Goal: Information Seeking & Learning: Find specific fact

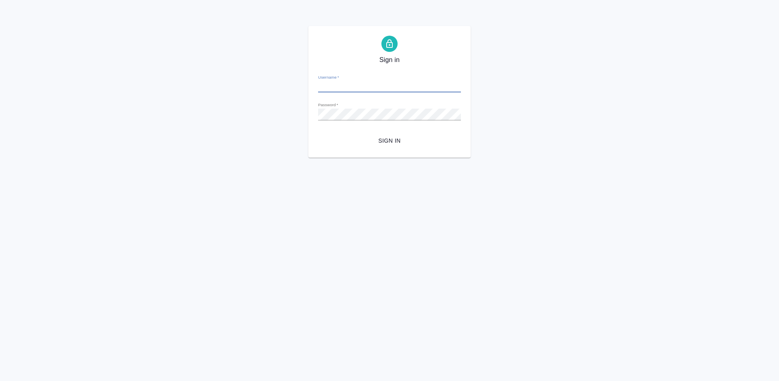
type input "a.lazareva@awatera.com"
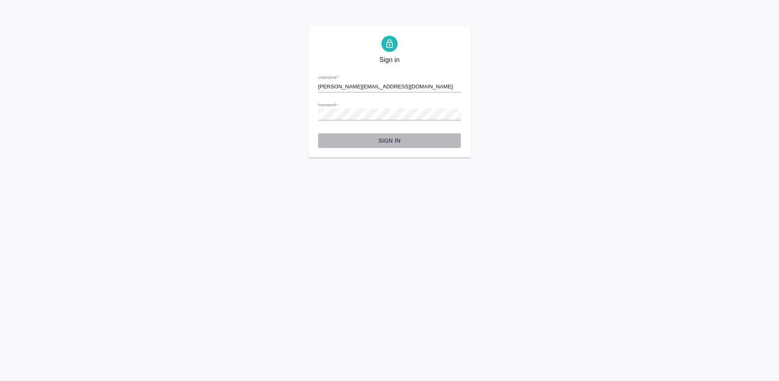
click at [392, 140] on span "Sign in" at bounding box center [390, 141] width 130 height 10
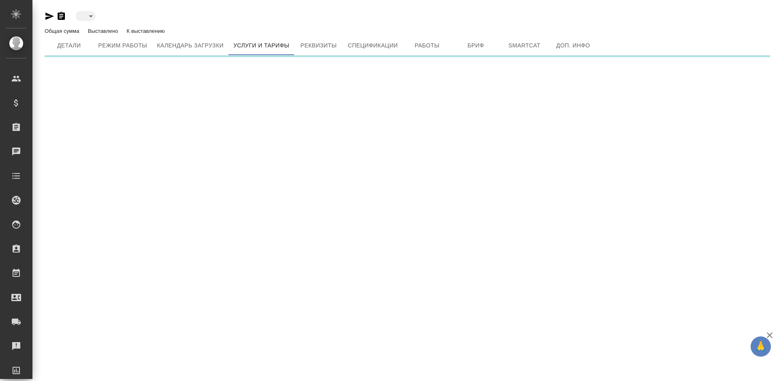
type input "active"
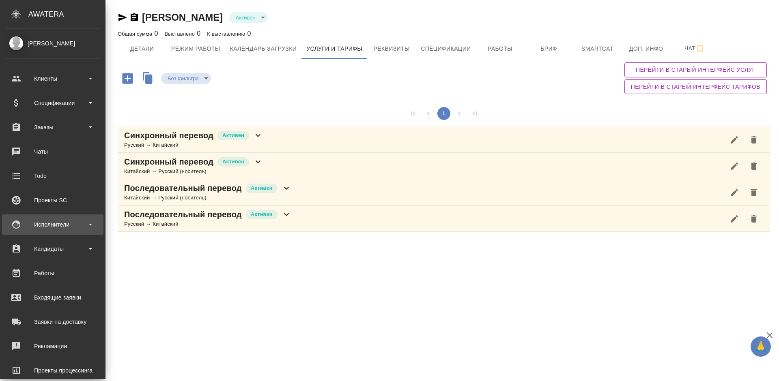
click at [73, 221] on div "Исполнители" at bounding box center [52, 225] width 93 height 12
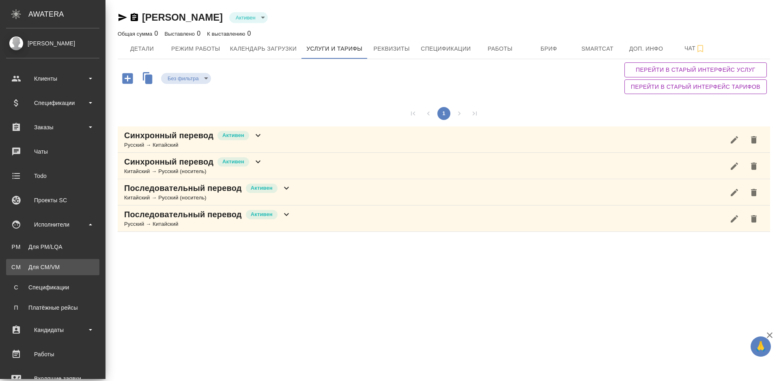
click at [78, 265] on div "Для CM/VM" at bounding box center [52, 267] width 85 height 8
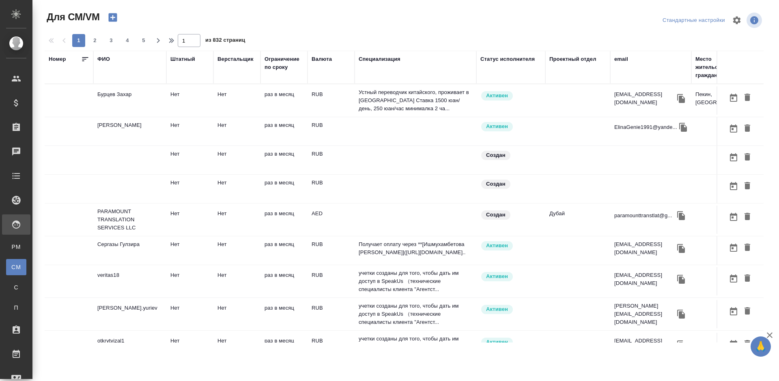
click at [110, 61] on div "ФИО" at bounding box center [103, 59] width 13 height 8
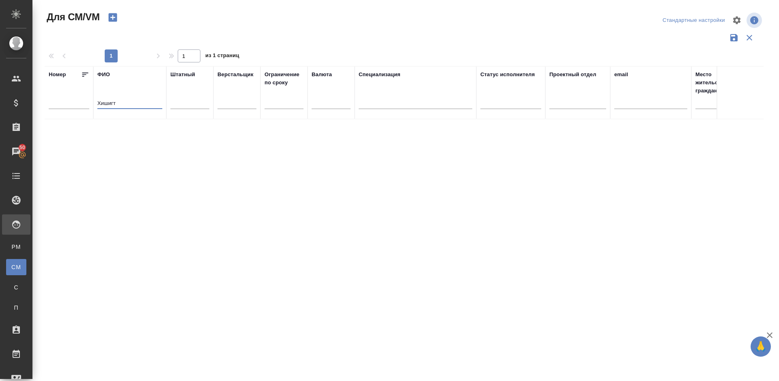
click at [138, 99] on input "Хишигт" at bounding box center [129, 104] width 65 height 10
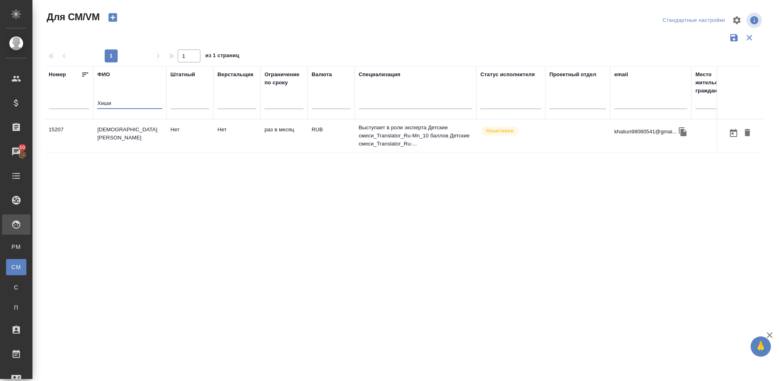
type input "Хиши"
click at [142, 141] on td "[DEMOGRAPHIC_DATA][PERSON_NAME]" at bounding box center [129, 136] width 73 height 28
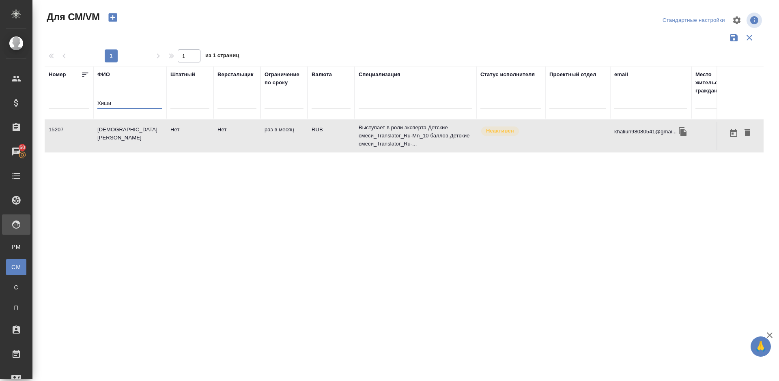
drag, startPoint x: 114, startPoint y: 106, endPoint x: 92, endPoint y: 106, distance: 21.5
click at [92, 106] on tr "Номер ФИО Хиши Штатный Верстальщик Ограничение по сроку Валюта Специализация Ст…" at bounding box center [478, 92] width 867 height 53
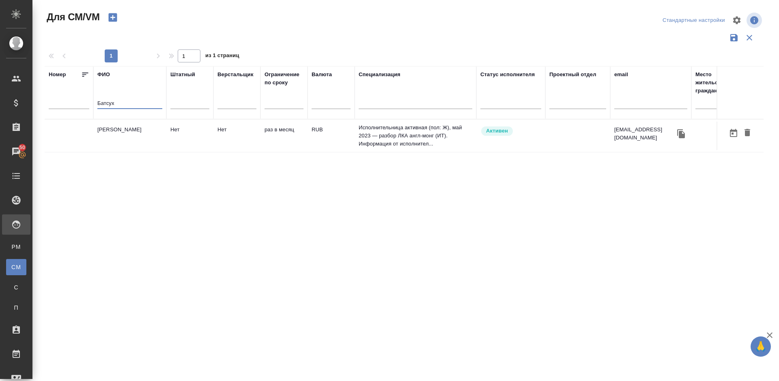
type input "Батсух"
click at [134, 137] on td "[PERSON_NAME]" at bounding box center [129, 136] width 73 height 28
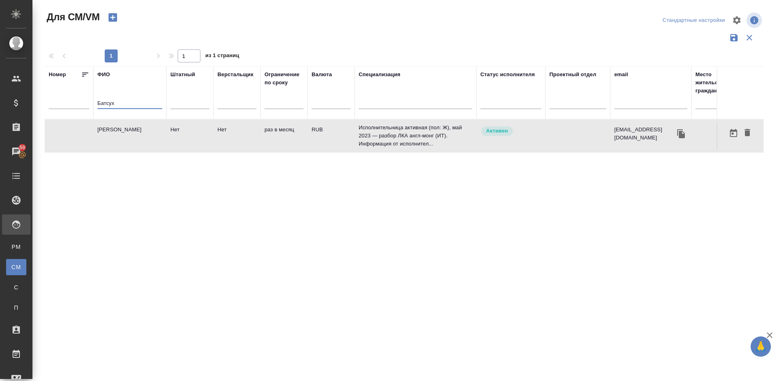
drag, startPoint x: 119, startPoint y: 105, endPoint x: 87, endPoint y: 106, distance: 31.7
click at [87, 106] on tr "Номер ФИО Батсух Штатный Верстальщик Ограничение по сроку Валюта Специализация …" at bounding box center [478, 92] width 867 height 53
paste input "Батхишиг Халиун"
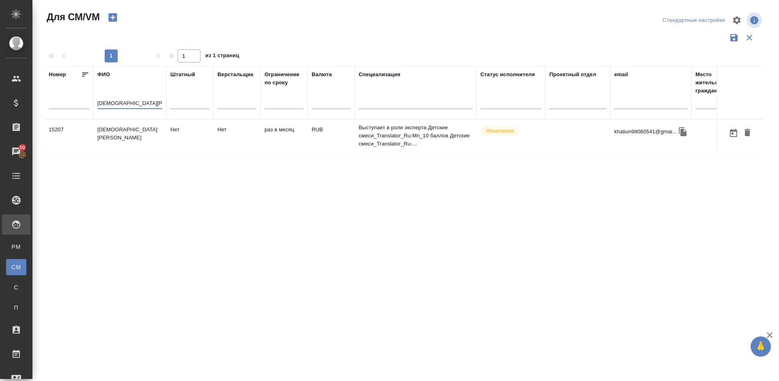
type input "Батхишиг Халиун"
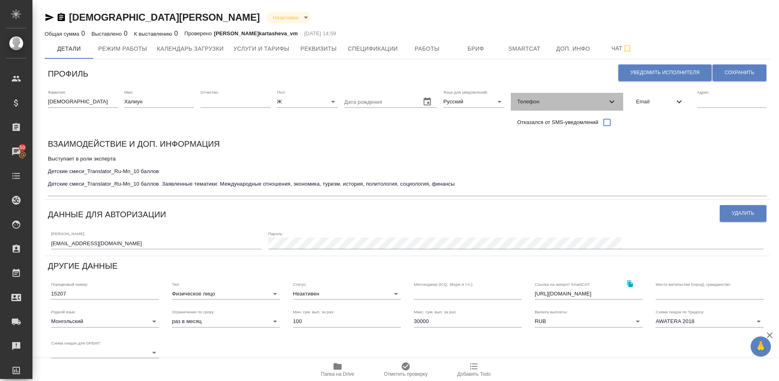
click at [584, 101] on span "Телефон" at bounding box center [562, 102] width 90 height 8
select select "RU"
select select "MN"
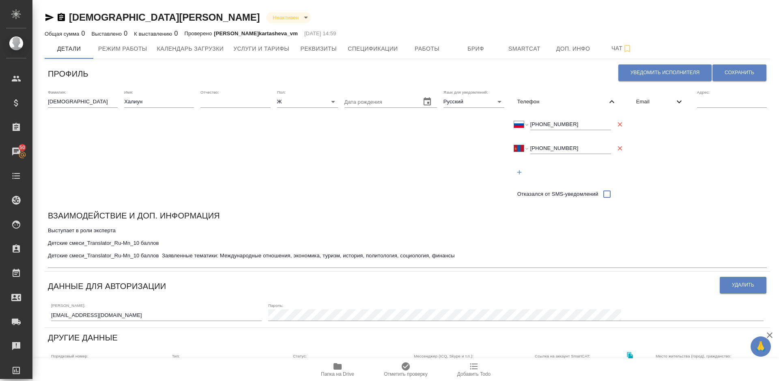
click at [659, 102] on span "Email" at bounding box center [655, 102] width 38 height 8
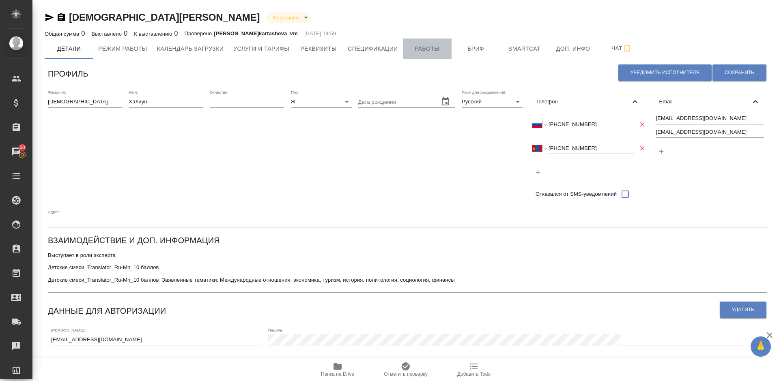
click at [419, 49] on span "Работы" at bounding box center [427, 49] width 39 height 10
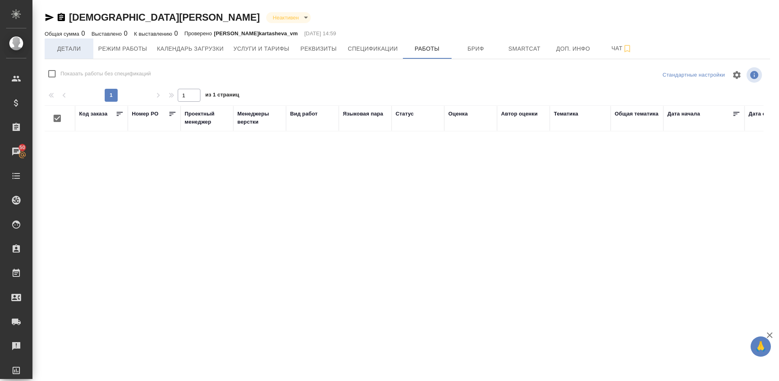
click at [61, 52] on span "Детали" at bounding box center [69, 49] width 39 height 10
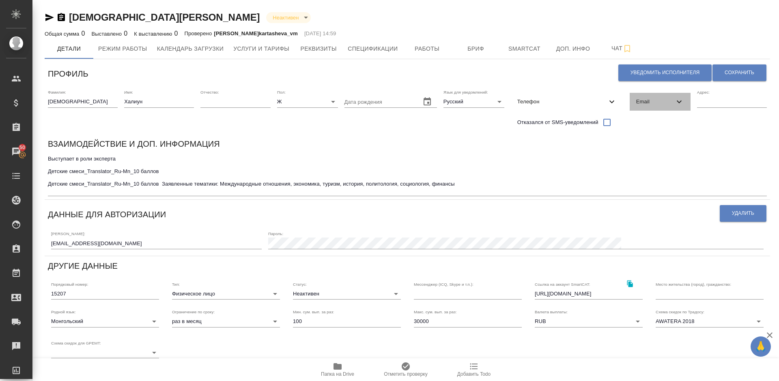
click at [651, 101] on span "Email" at bounding box center [655, 102] width 38 height 8
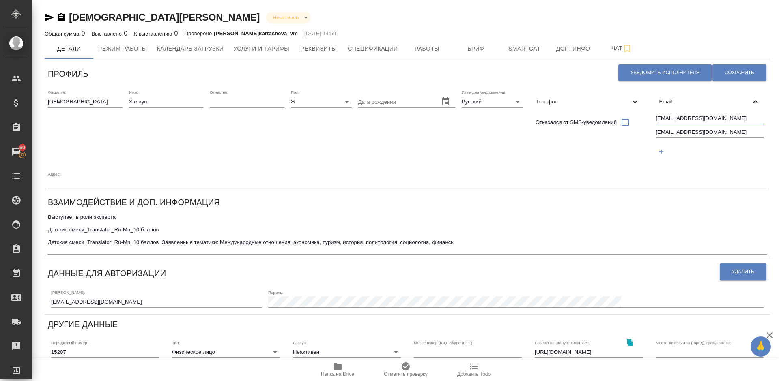
drag, startPoint x: 730, startPoint y: 118, endPoint x: 652, endPoint y: 117, distance: 78.7
click at [652, 117] on div "Фамилия: Батхишиг Имя: Халиун Отчество: Пол: Ж female Дата рождения Язык для ув…" at bounding box center [408, 139] width 726 height 106
drag, startPoint x: 707, startPoint y: 132, endPoint x: 654, endPoint y: 131, distance: 53.2
click at [654, 131] on div "khaliun98080541@gmail.com khaliunir@gmail.com" at bounding box center [710, 136] width 114 height 51
click at [258, 52] on span "Услуги и тарифы" at bounding box center [261, 49] width 56 height 10
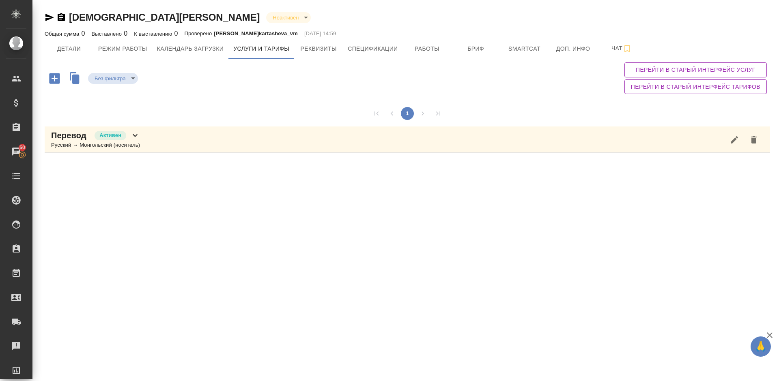
click at [183, 139] on div "Перевод Активен Русский → Монгольский (носитель)" at bounding box center [408, 140] width 726 height 26
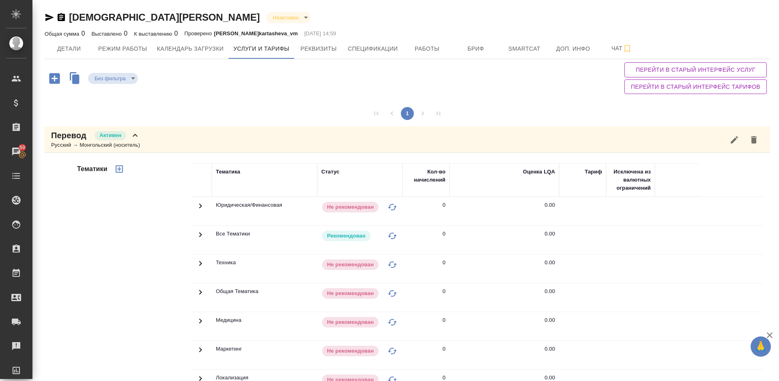
click at [136, 247] on div "Тематики" at bounding box center [133, 293] width 116 height 271
click at [84, 51] on span "Детали" at bounding box center [69, 49] width 39 height 10
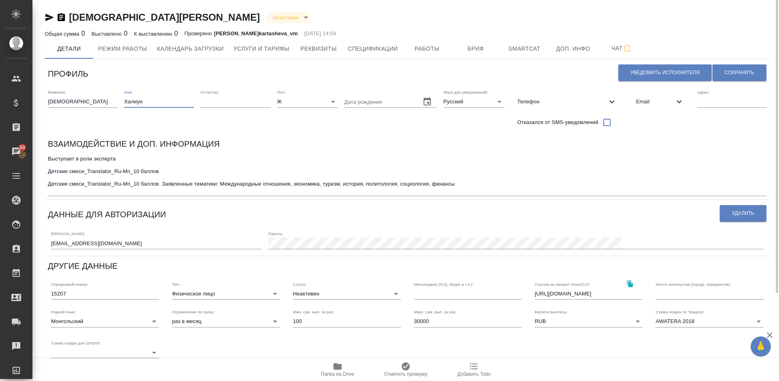
drag, startPoint x: 145, startPoint y: 101, endPoint x: 126, endPoint y: 101, distance: 19.1
click at [126, 101] on input "Халиун" at bounding box center [159, 101] width 70 height 11
drag, startPoint x: 155, startPoint y: 21, endPoint x: 72, endPoint y: 16, distance: 83.7
click at [72, 16] on div "Батхишиг Халиун Неактивен inactive" at bounding box center [408, 17] width 726 height 13
copy link "Батхишиг Халиун"
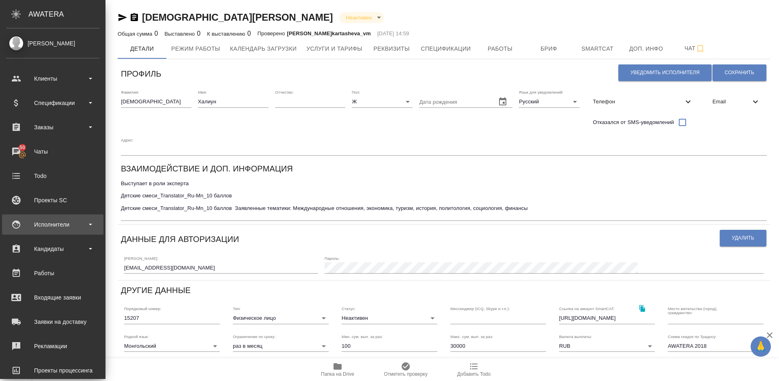
click at [67, 230] on div "Исполнители" at bounding box center [52, 225] width 93 height 12
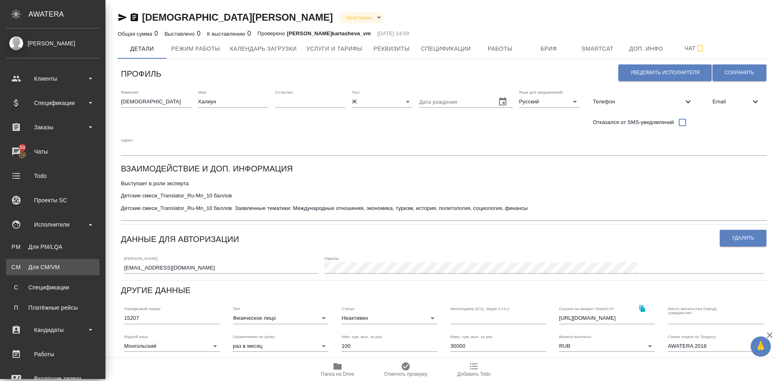
click at [74, 267] on div "Для CM/VM" at bounding box center [52, 267] width 85 height 8
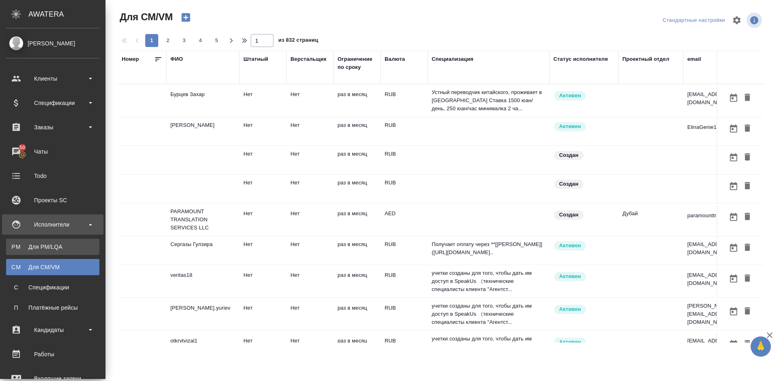
click at [47, 246] on div "Для PM/LQA" at bounding box center [52, 247] width 85 height 8
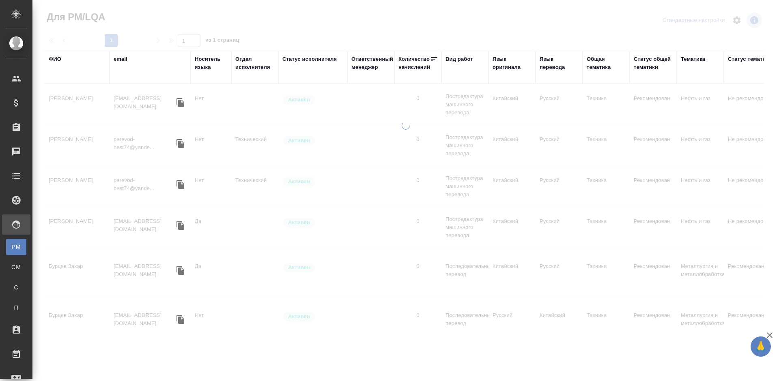
click at [510, 67] on div "Язык оригинала" at bounding box center [512, 63] width 39 height 16
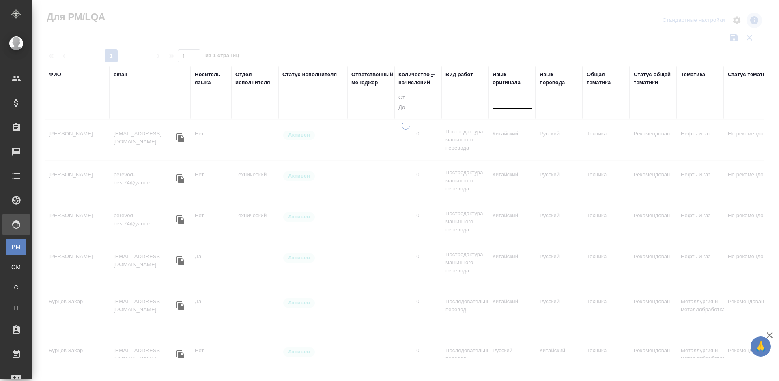
click at [507, 106] on div at bounding box center [512, 101] width 39 height 12
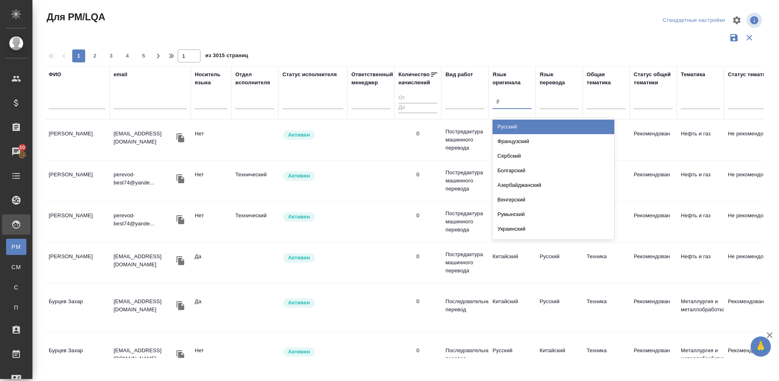
type input "ру"
click at [522, 128] on div "Русский" at bounding box center [554, 127] width 122 height 15
click at [564, 99] on div at bounding box center [559, 101] width 39 height 12
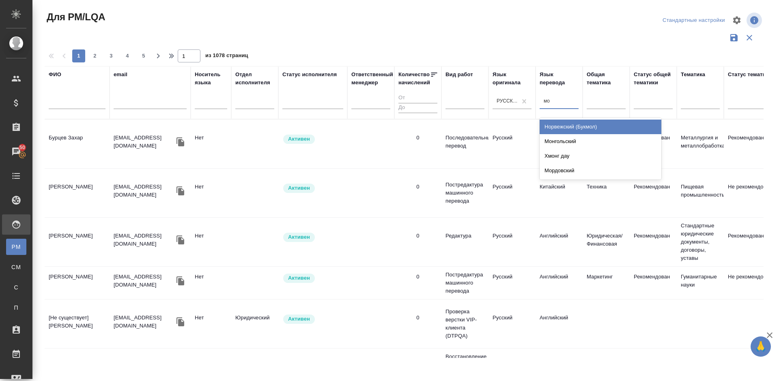
type input "мон"
click at [574, 127] on div "Монгольский" at bounding box center [601, 127] width 122 height 15
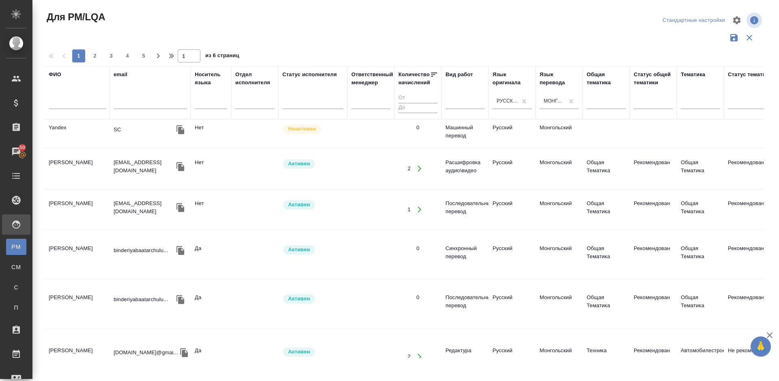
click at [89, 269] on td "Binderiya Baatarchuluu" at bounding box center [77, 255] width 65 height 28
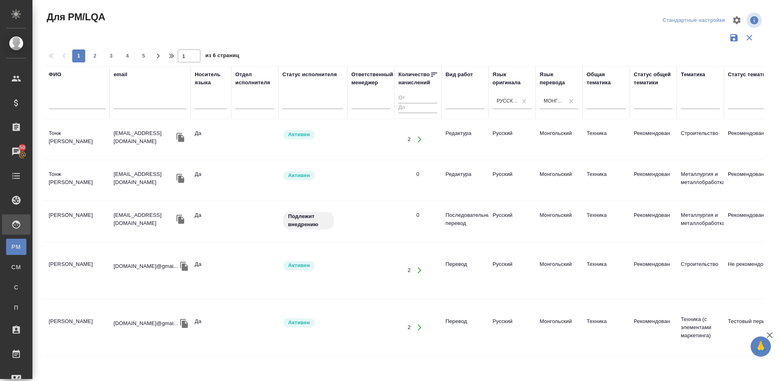
scroll to position [345, 0]
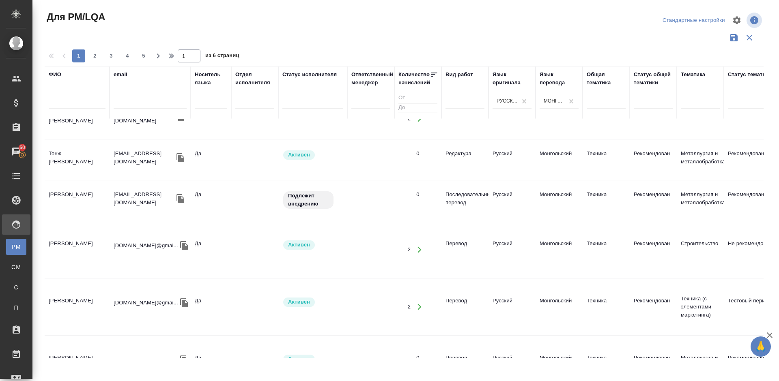
click at [93, 187] on td "Gangkhuyag Altandosh" at bounding box center [77, 201] width 65 height 28
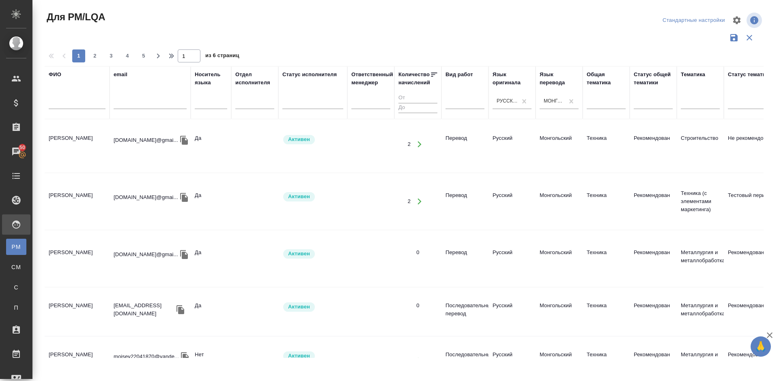
scroll to position [466, 0]
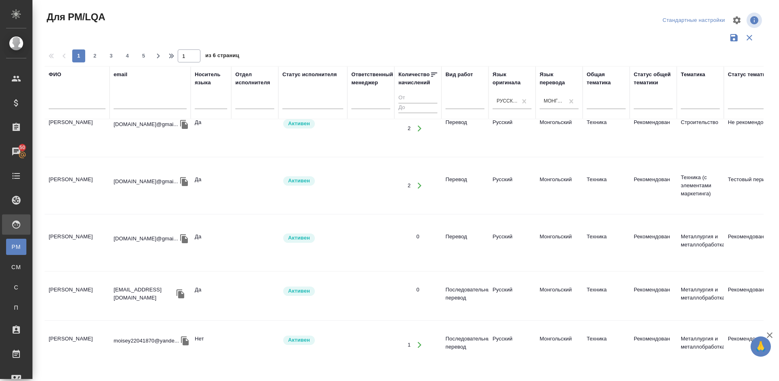
click at [99, 282] on td "Жамсранжав Тугсжаргал" at bounding box center [77, 296] width 65 height 28
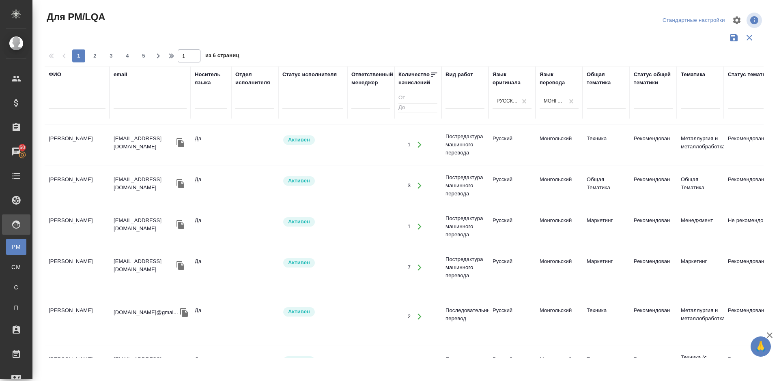
scroll to position [796, 0]
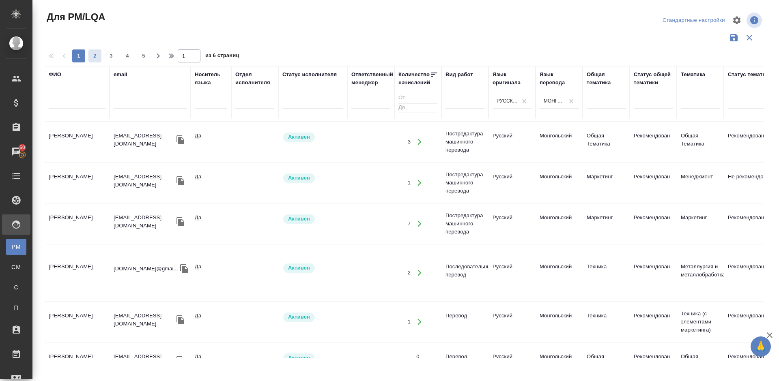
click at [93, 56] on span "2" at bounding box center [94, 56] width 13 height 8
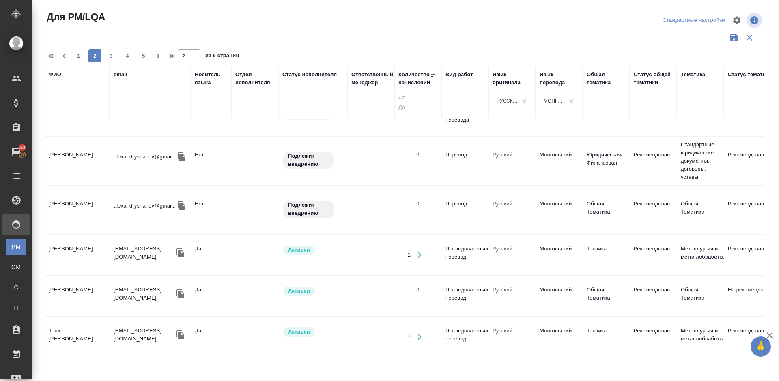
scroll to position [118, 0]
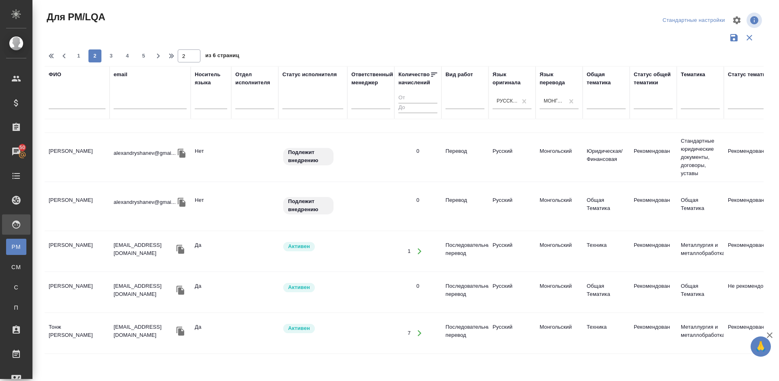
click at [86, 246] on td "Болор Болор Басан" at bounding box center [77, 251] width 65 height 28
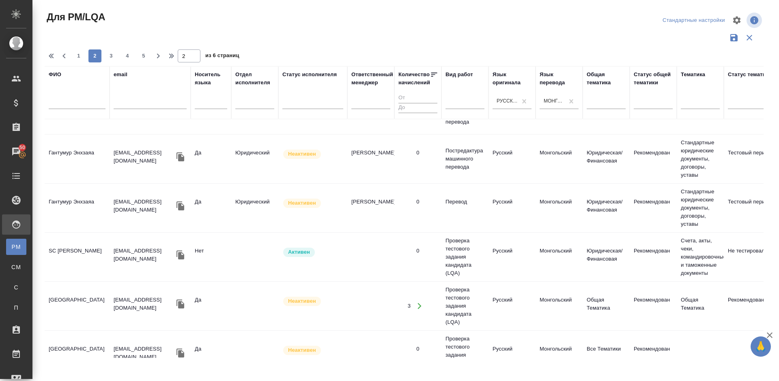
scroll to position [914, 0]
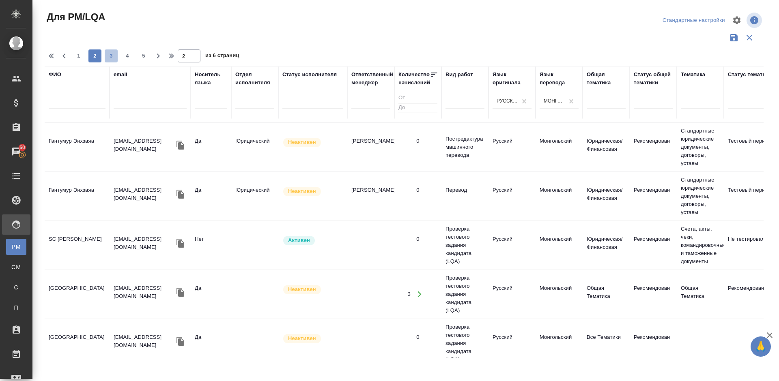
click at [116, 52] on span "3" at bounding box center [111, 56] width 13 height 8
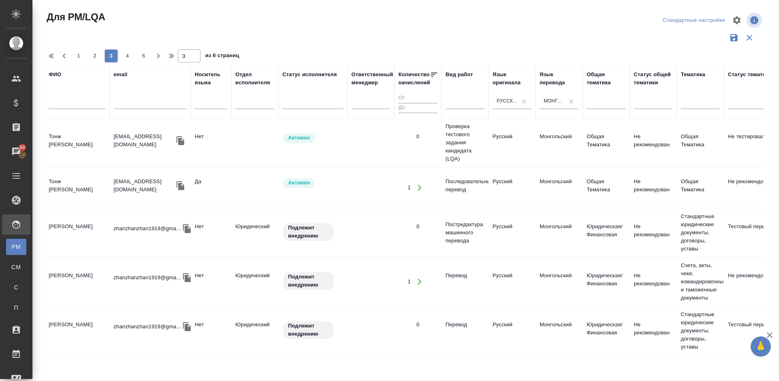
scroll to position [814, 0]
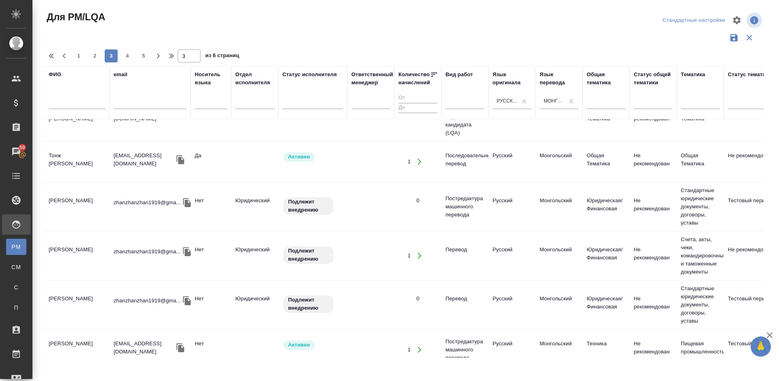
click at [84, 201] on td "Сабихан Мурат" at bounding box center [77, 207] width 65 height 28
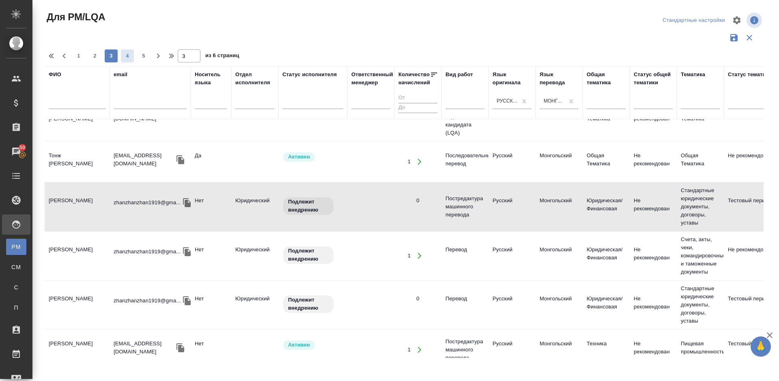
click at [130, 57] on span "4" at bounding box center [127, 56] width 13 height 8
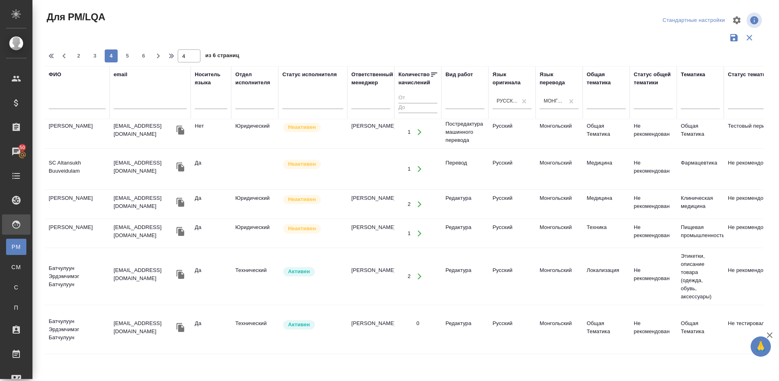
scroll to position [22, 0]
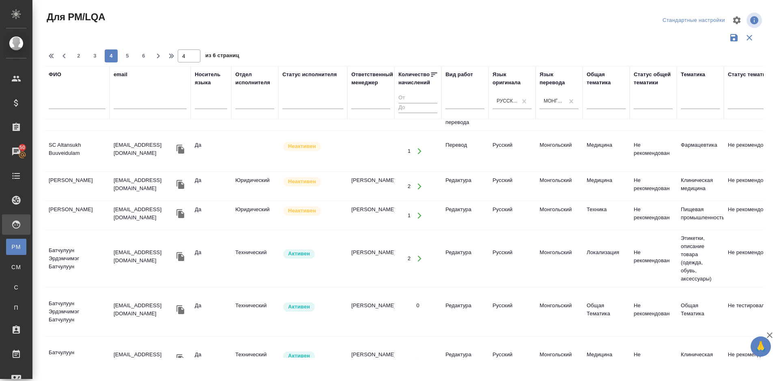
click at [87, 194] on td "Раднаева Сарана" at bounding box center [77, 186] width 65 height 28
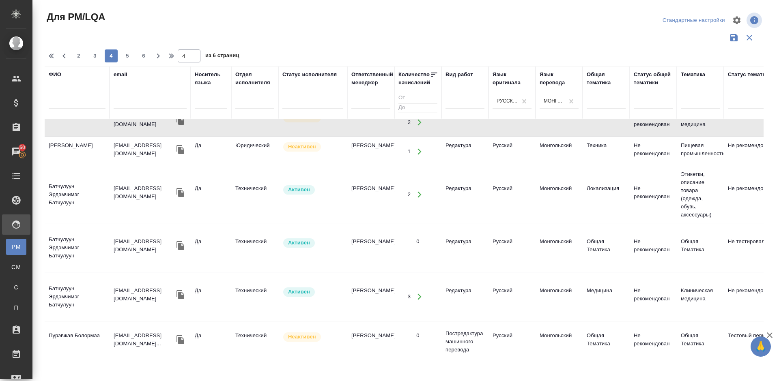
scroll to position [0, 0]
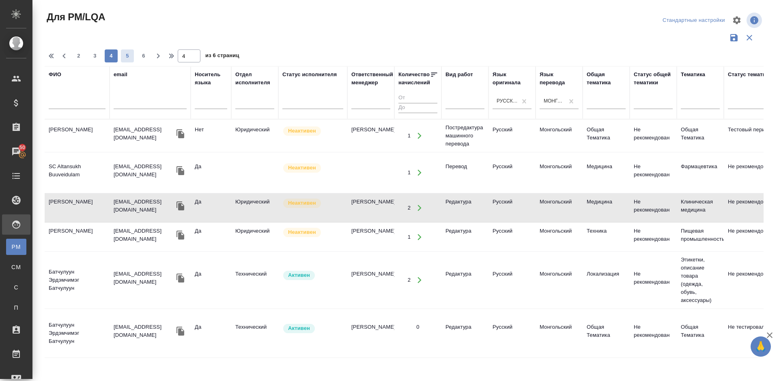
click at [129, 59] on span "5" at bounding box center [127, 56] width 13 height 8
type input "5"
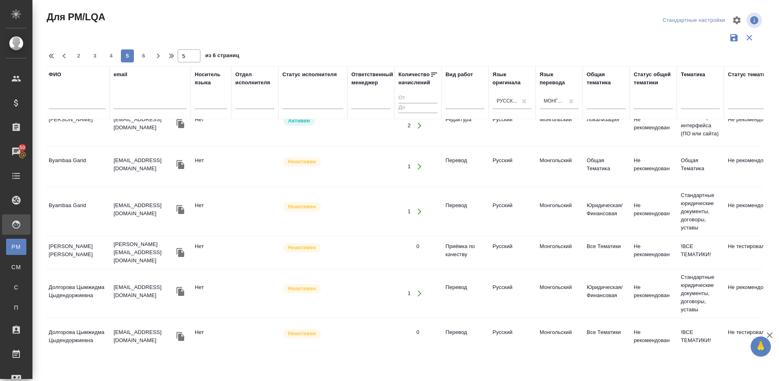
scroll to position [793, 0]
click at [92, 246] on td "Гамарина Валентина" at bounding box center [77, 251] width 65 height 28
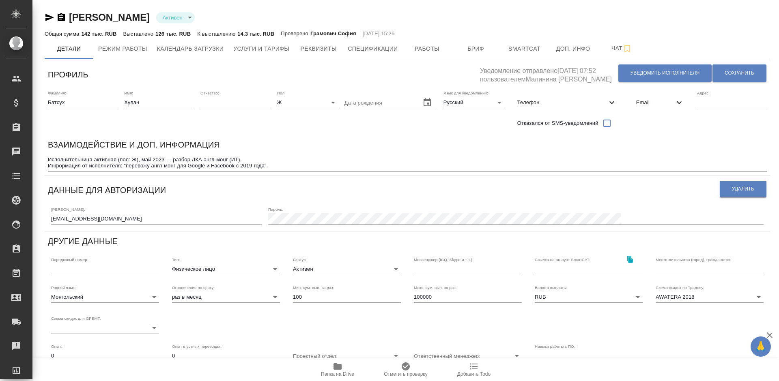
click at [644, 100] on span "Email" at bounding box center [655, 103] width 38 height 8
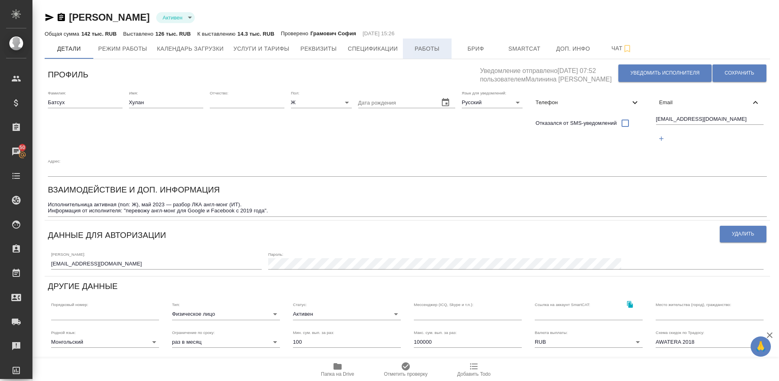
click at [417, 48] on span "Работы" at bounding box center [427, 49] width 39 height 10
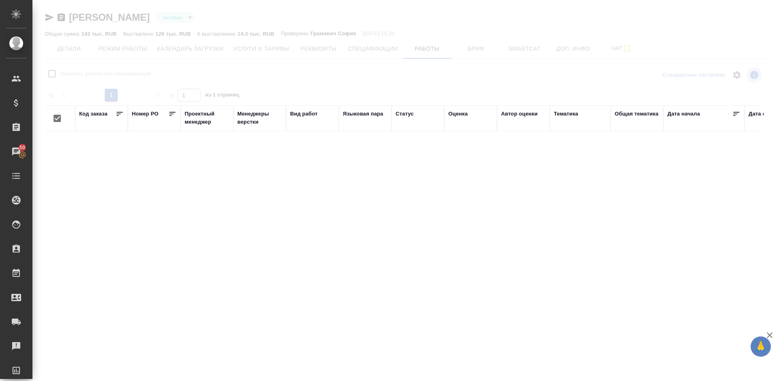
checkbox input "false"
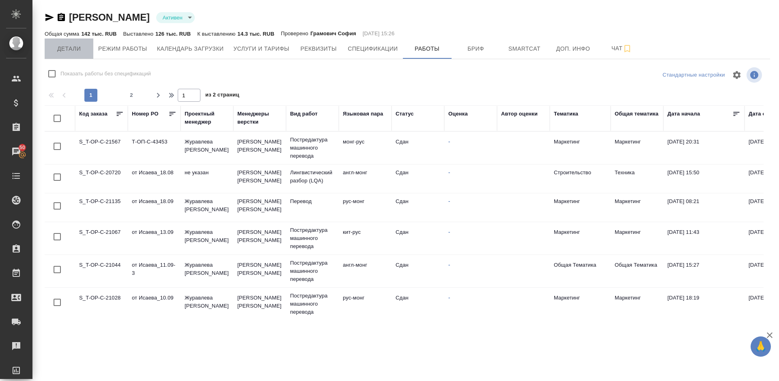
click at [83, 52] on span "Детали" at bounding box center [69, 49] width 39 height 10
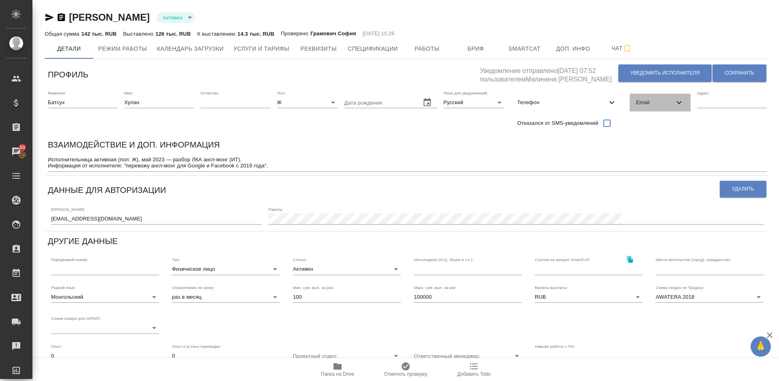
click at [659, 99] on span "Email" at bounding box center [655, 103] width 38 height 8
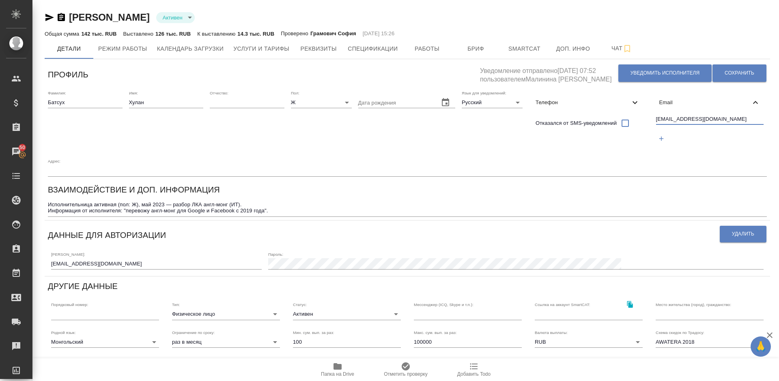
drag, startPoint x: 713, startPoint y: 119, endPoint x: 656, endPoint y: 120, distance: 57.2
click at [656, 120] on input "khakudo11@gmail.com" at bounding box center [710, 120] width 108 height 10
click at [428, 48] on span "Работы" at bounding box center [427, 49] width 39 height 10
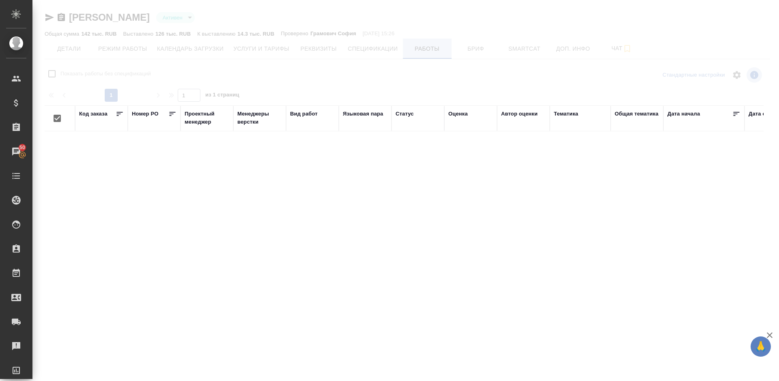
checkbox input "false"
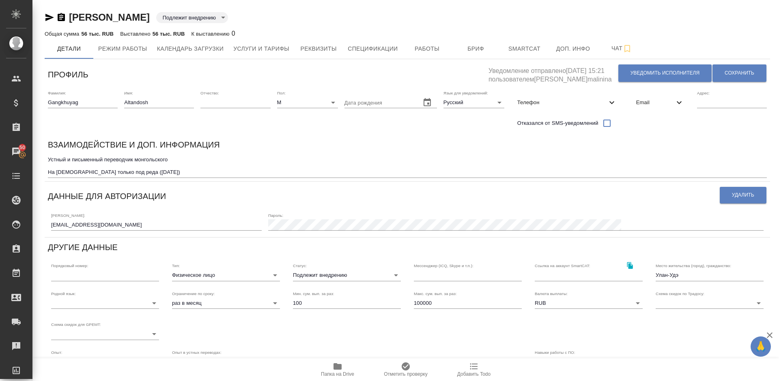
drag, startPoint x: 177, startPoint y: 18, endPoint x: 73, endPoint y: 15, distance: 104.7
click at [73, 15] on div "Gangkhuyag Altandosh Подлежит внедрению toBeImplemented" at bounding box center [408, 17] width 726 height 13
copy link "[PERSON_NAME]"
click at [448, 50] on button "Работы" at bounding box center [427, 49] width 49 height 20
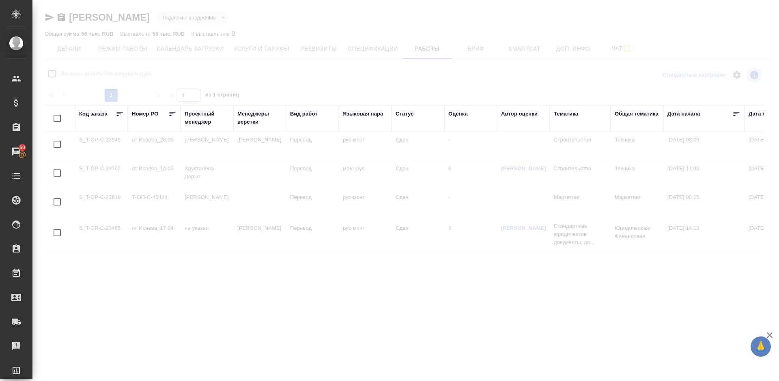
checkbox input "false"
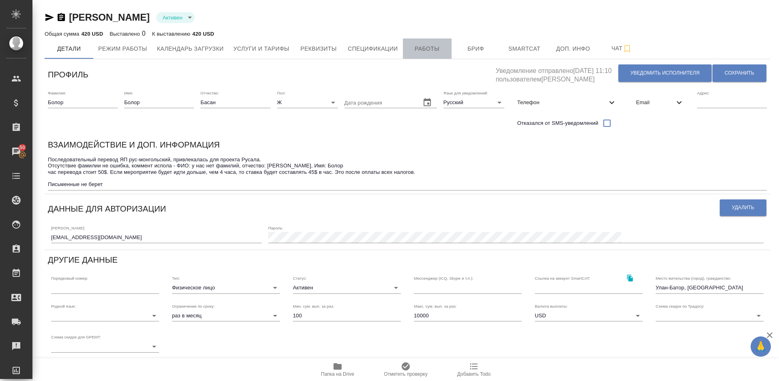
click at [425, 49] on span "Работы" at bounding box center [427, 49] width 39 height 10
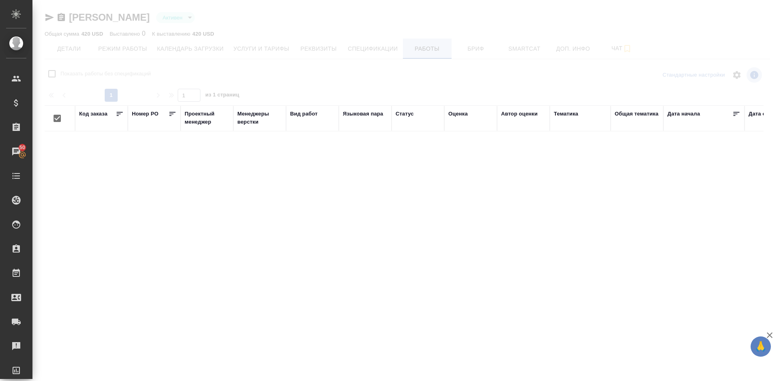
checkbox input "false"
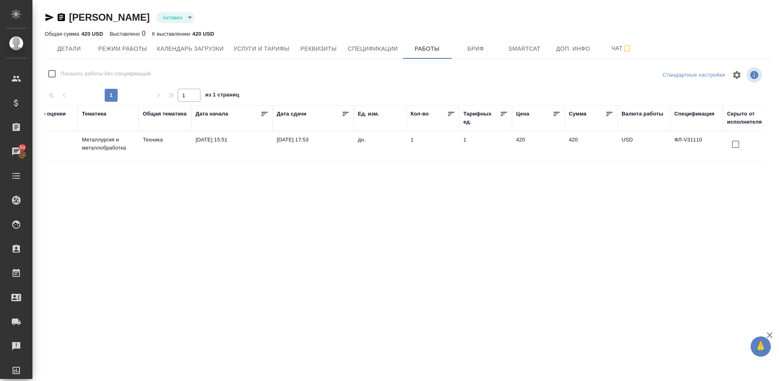
scroll to position [0, 485]
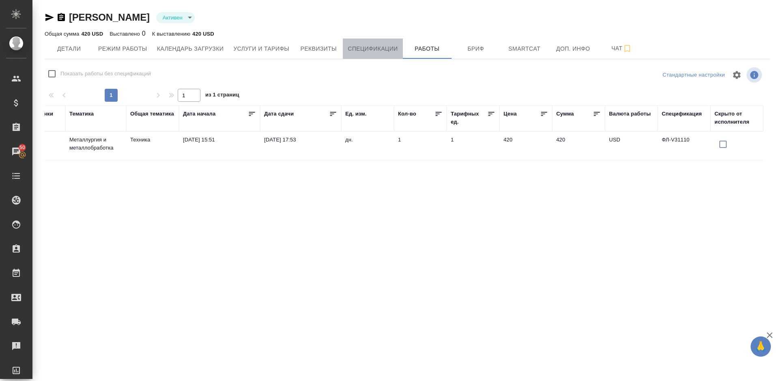
click at [377, 54] on span "Спецификации" at bounding box center [373, 49] width 50 height 10
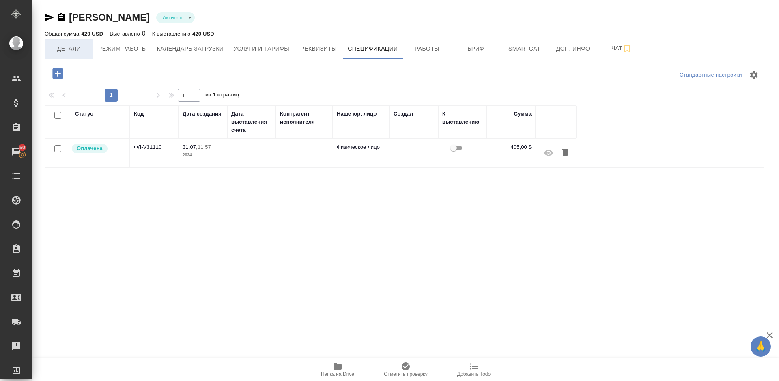
click at [77, 47] on span "Детали" at bounding box center [69, 49] width 39 height 10
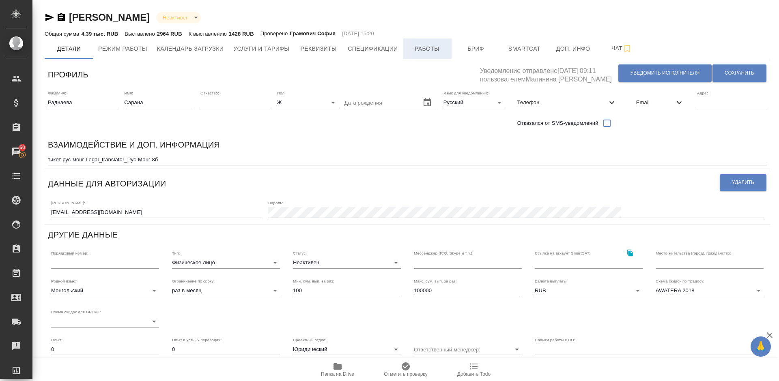
click at [436, 45] on span "Работы" at bounding box center [427, 49] width 39 height 10
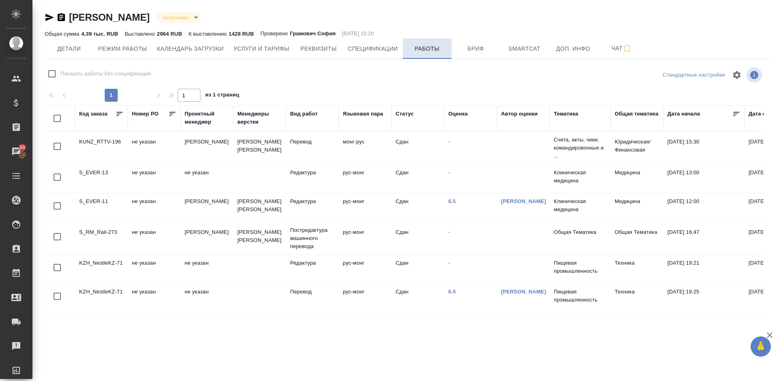
checkbox input "false"
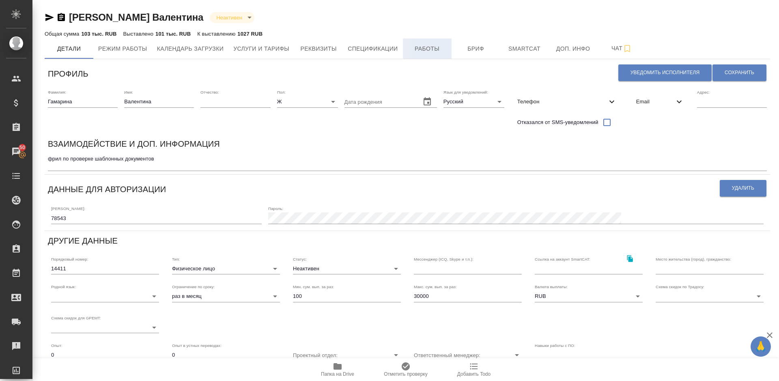
click at [432, 45] on span "Работы" at bounding box center [427, 49] width 39 height 10
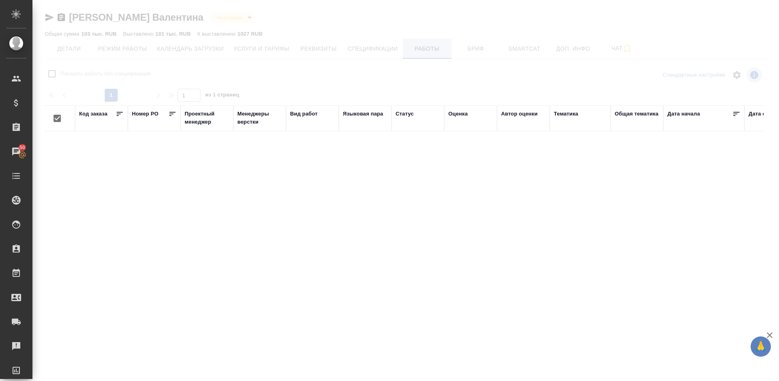
checkbox input "false"
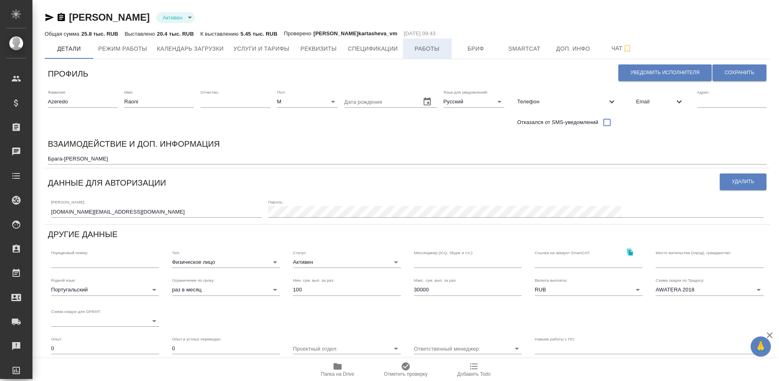
click at [422, 49] on span "Работы" at bounding box center [427, 49] width 39 height 10
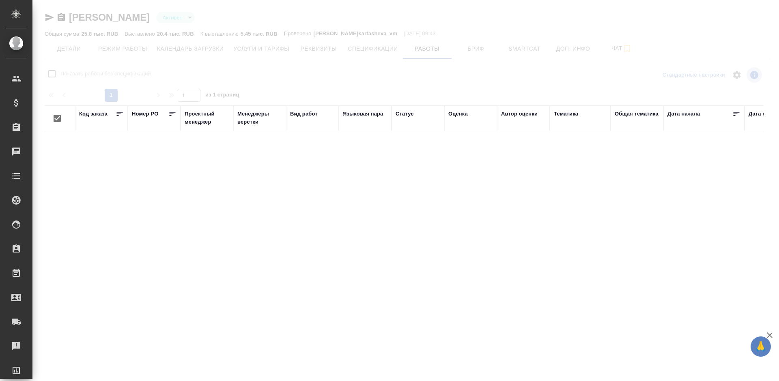
checkbox input "false"
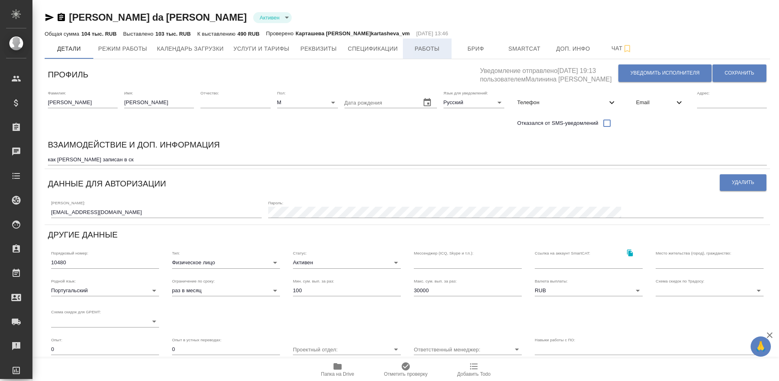
click at [438, 51] on span "Работы" at bounding box center [427, 49] width 39 height 10
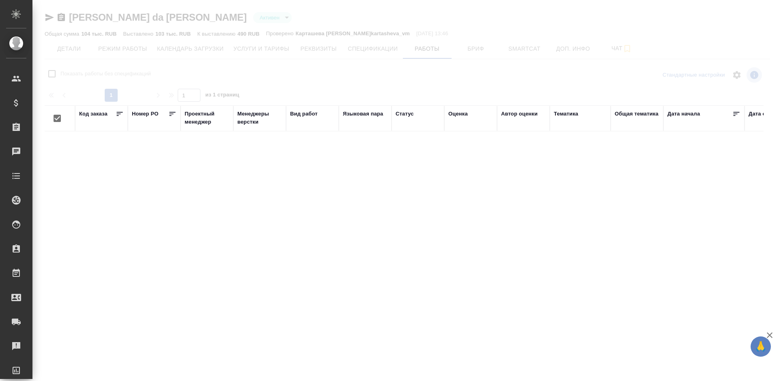
checkbox input "false"
